Goal: Transaction & Acquisition: Purchase product/service

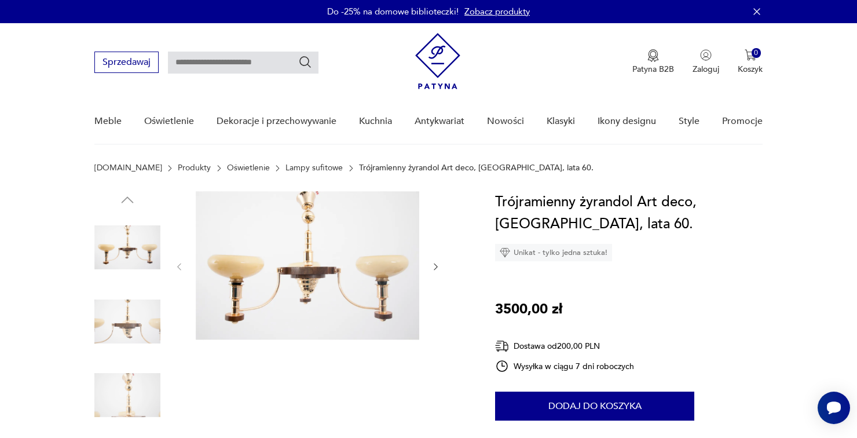
click at [757, 293] on div "Trójramienny żyrandol Art deco, Polska, lata 60. Unikat - tylko jedna sztuka! 3…" at bounding box center [629, 360] width 268 height 339
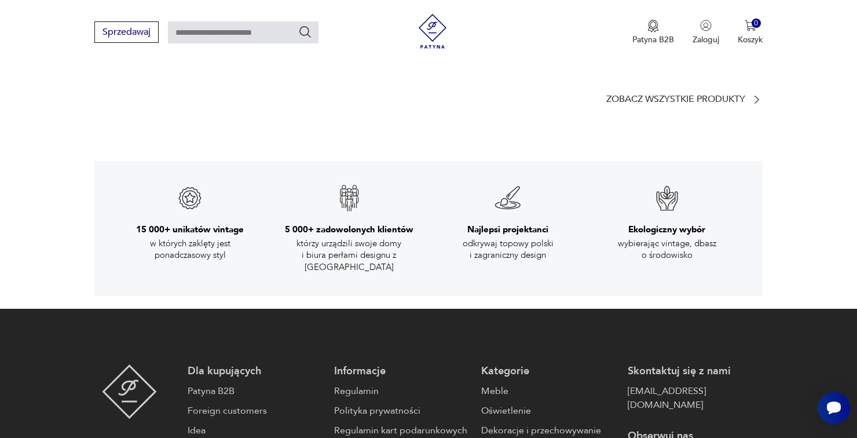
scroll to position [1837, 0]
